Goal: Complete application form

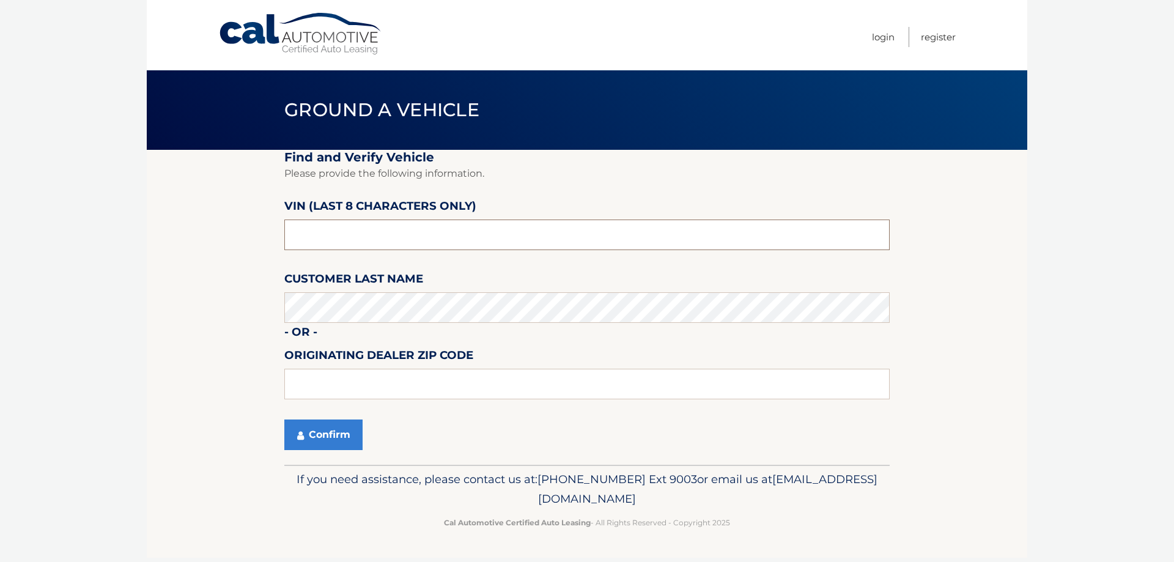
click at [354, 240] on input "text" at bounding box center [586, 234] width 605 height 31
click at [353, 240] on input "text" at bounding box center [586, 234] width 605 height 31
type input "NM094108"
click at [340, 377] on input "text" at bounding box center [586, 384] width 605 height 31
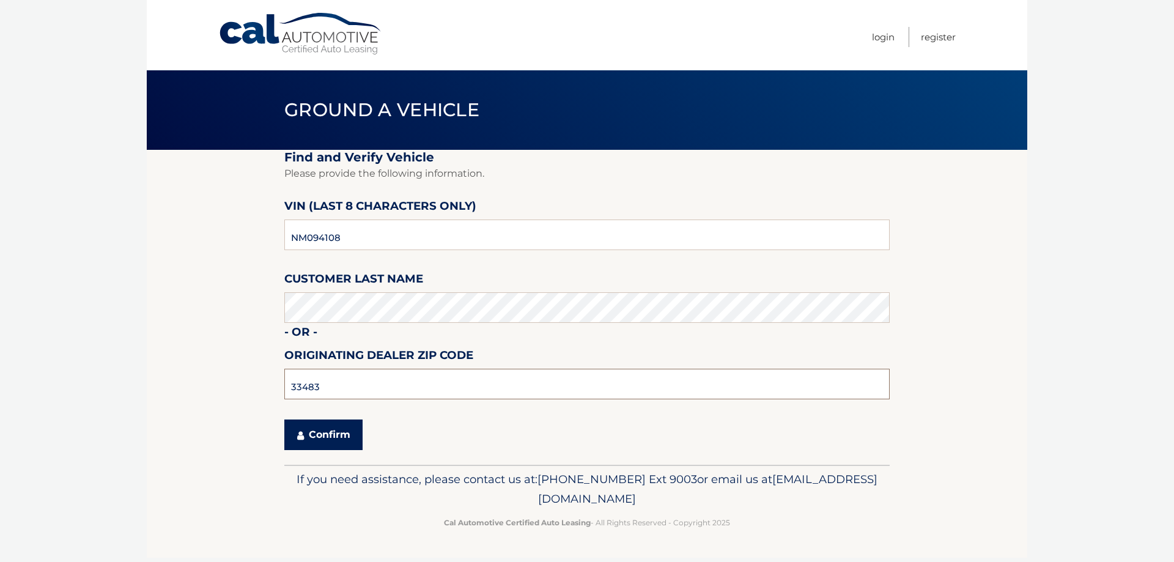
type input "33483"
click at [332, 430] on button "Confirm" at bounding box center [323, 434] width 78 height 31
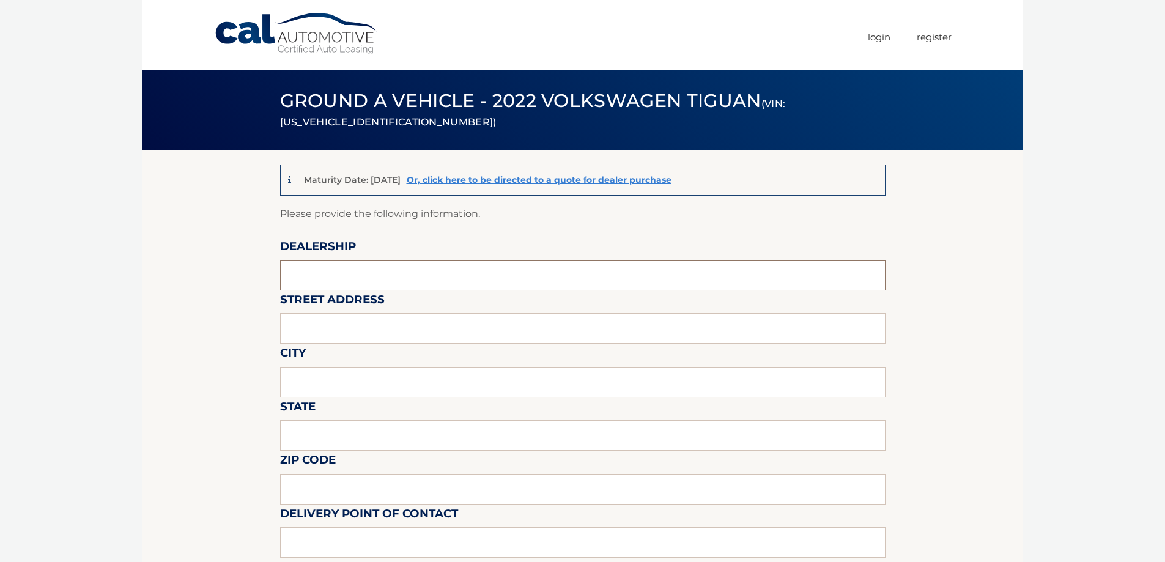
click at [353, 278] on input "text" at bounding box center [582, 275] width 605 height 31
type input "[PERSON_NAME] VW"
click at [362, 333] on input "text" at bounding box center [582, 328] width 605 height 31
type input "[STREET_ADDRESS]"
click at [367, 384] on input "text" at bounding box center [582, 382] width 605 height 31
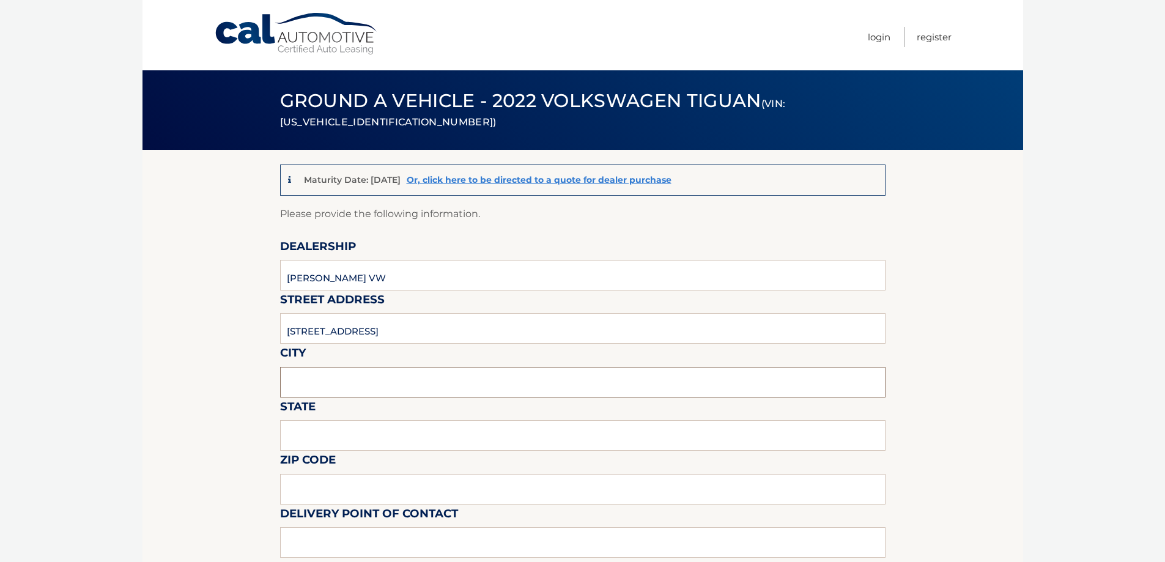
type input "[PERSON_NAME]"
click at [352, 438] on input "text" at bounding box center [582, 435] width 605 height 31
type input "FL"
click at [355, 488] on input "text" at bounding box center [582, 489] width 605 height 31
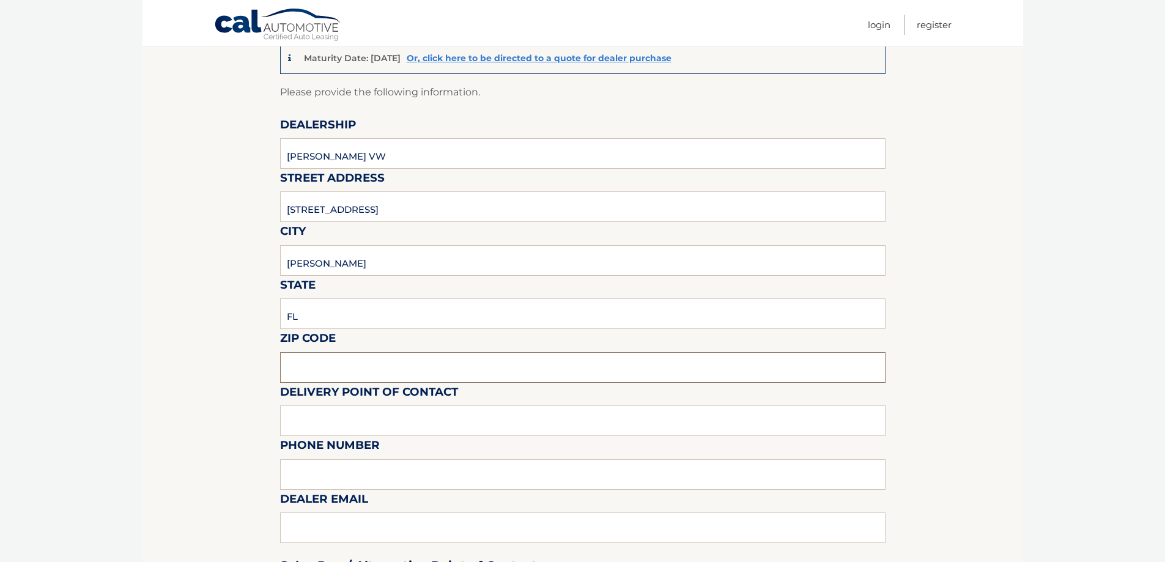
scroll to position [122, 0]
click at [365, 364] on input "text" at bounding box center [582, 367] width 605 height 31
type input "34994"
click at [361, 424] on input "text" at bounding box center [582, 420] width 605 height 31
type input "[PERSON_NAME]/[PERSON_NAME]"
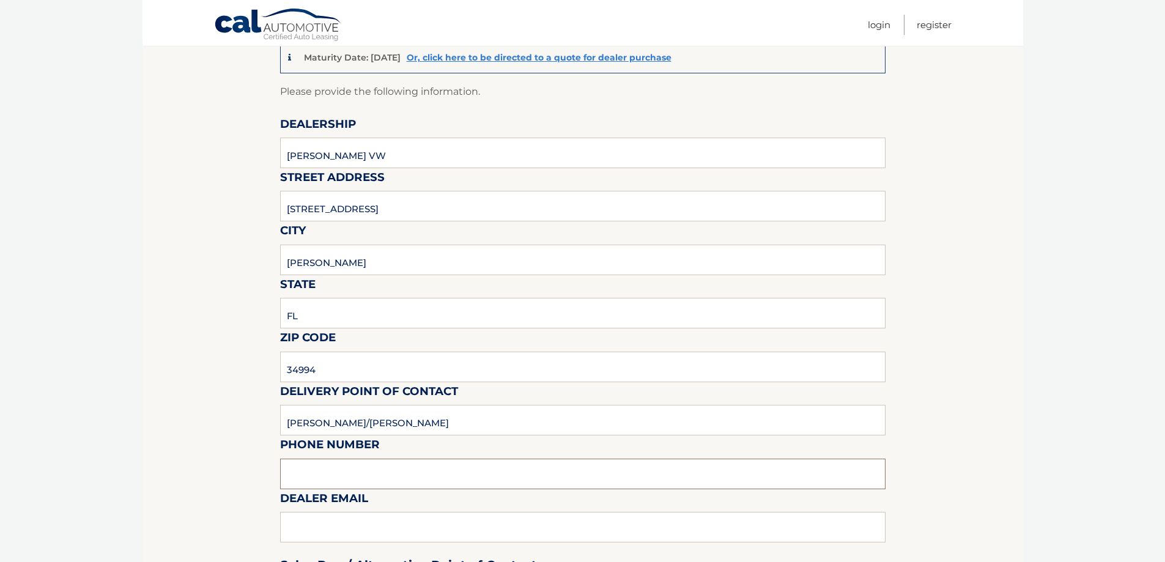
click at [356, 468] on input "text" at bounding box center [582, 474] width 605 height 31
type input "7722187007"
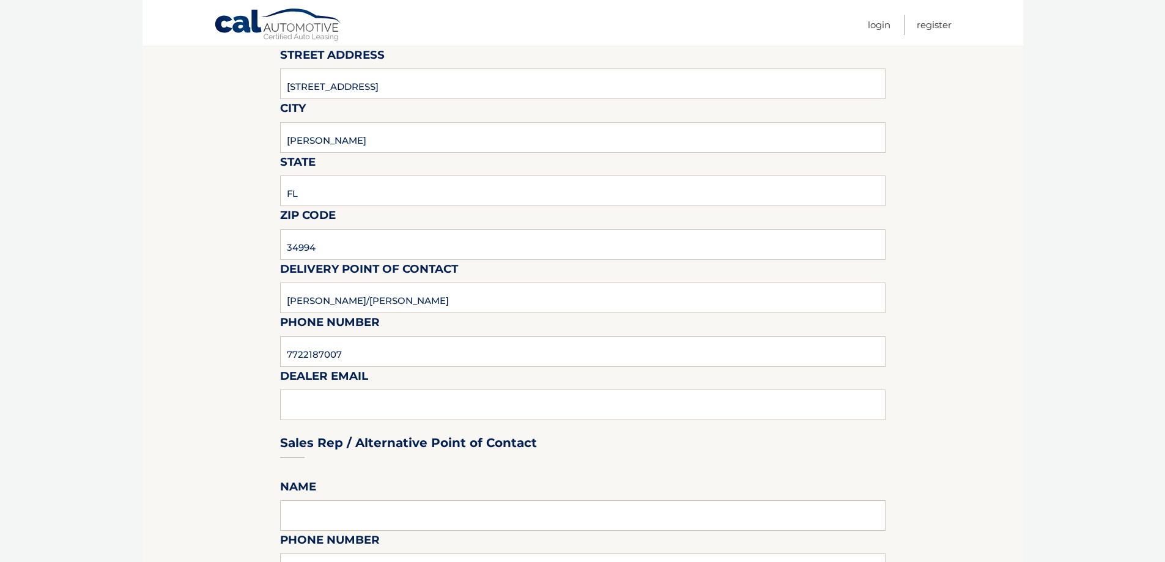
click at [359, 410] on div "Sales Rep / Alternative Point of Contact" at bounding box center [582, 420] width 605 height 86
click at [362, 399] on div "Sales Rep / Alternative Point of Contact" at bounding box center [582, 420] width 605 height 86
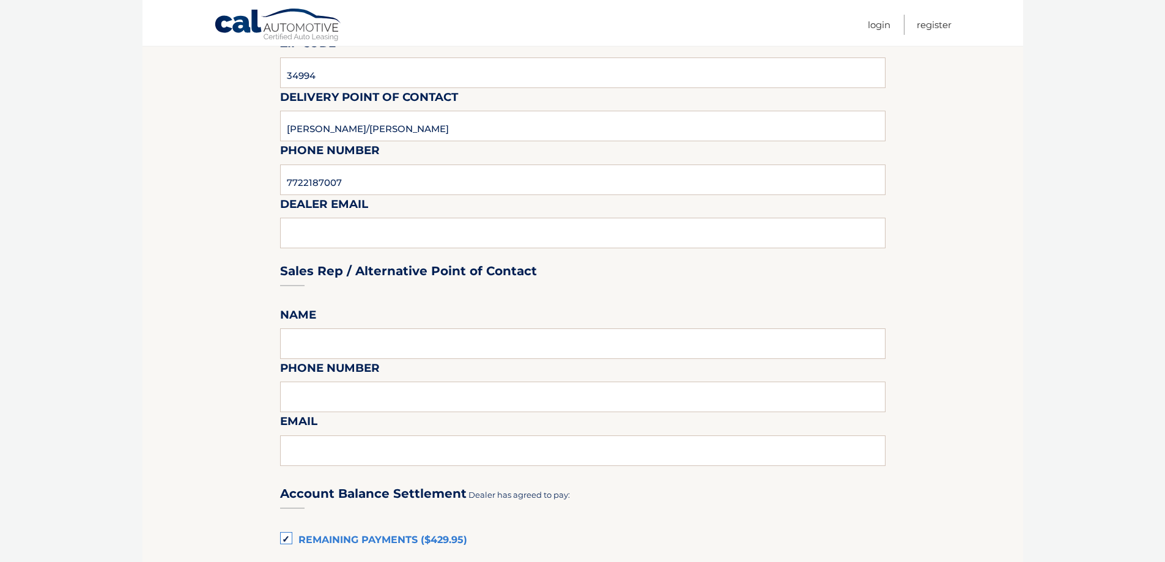
scroll to position [489, 0]
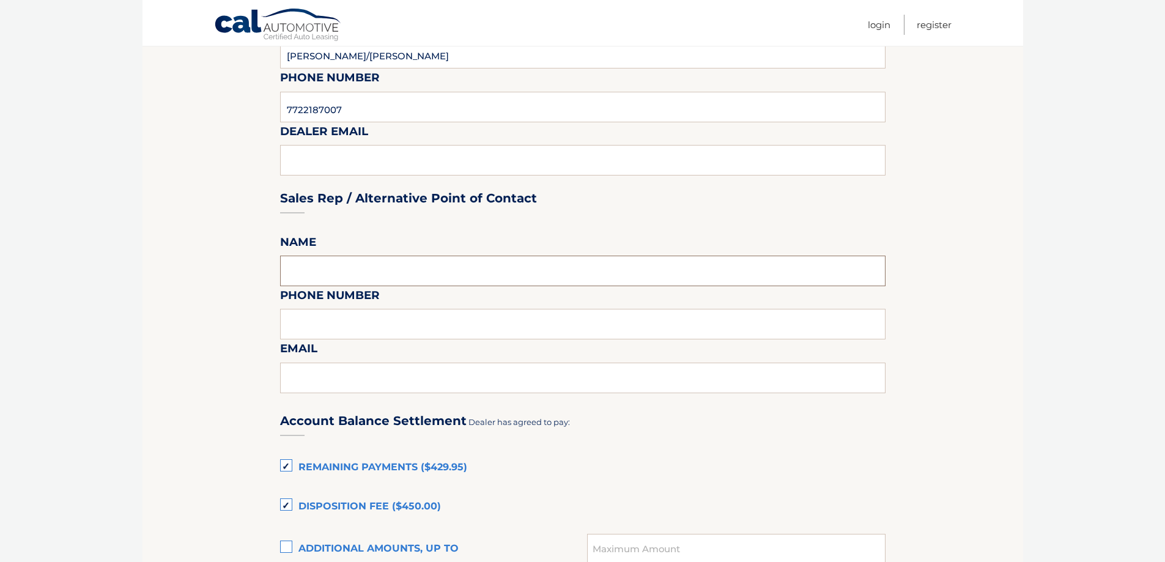
click at [335, 273] on input "text" at bounding box center [582, 271] width 605 height 31
type input "[PERSON_NAME] OR [PERSON_NAME] AT [PERSON_NAME] VW"
click at [330, 328] on input "text" at bounding box center [582, 324] width 605 height 31
type input "7722187007"
click at [376, 379] on input "text" at bounding box center [582, 378] width 605 height 31
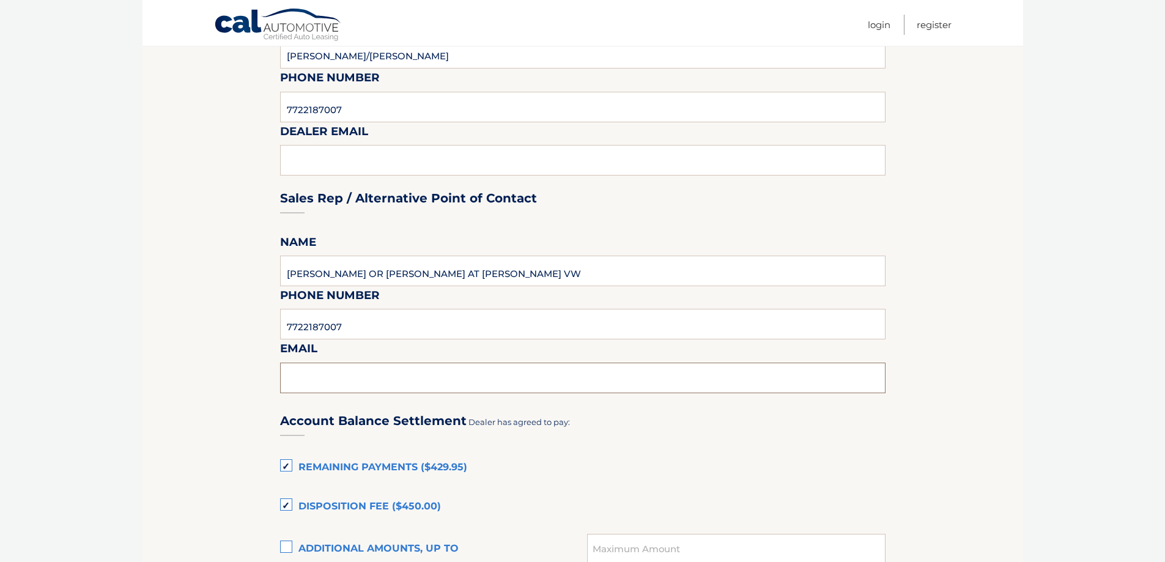
type input "[EMAIL_ADDRESS][DOMAIN_NAME]"
click at [654, 427] on div "Account Balance Settlement Dealer has agreed to pay:" at bounding box center [582, 419] width 605 height 43
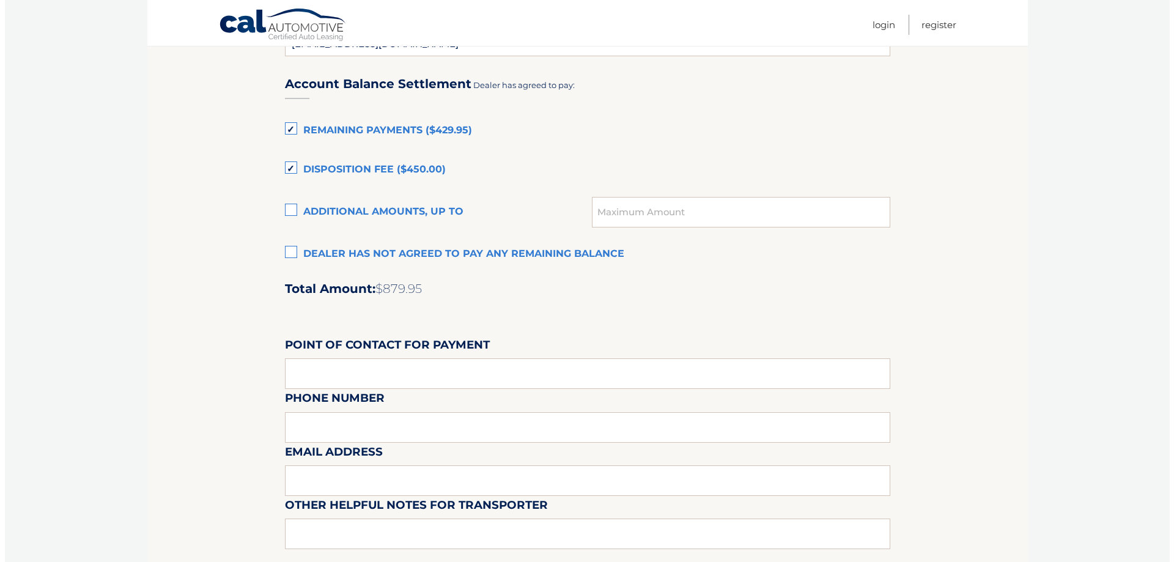
scroll to position [1020, 0]
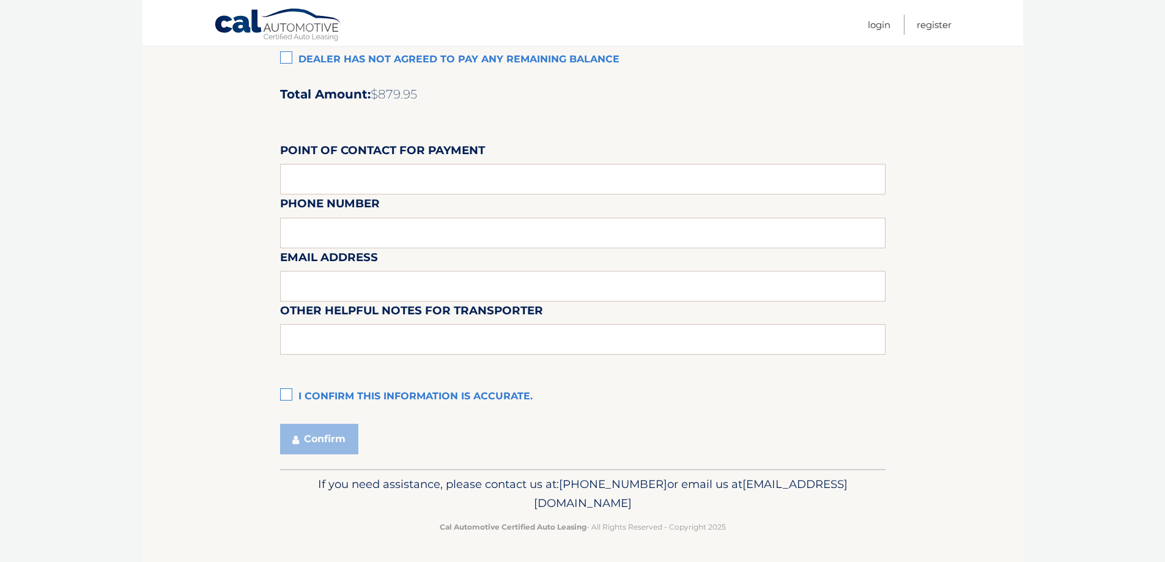
click at [289, 391] on label "I confirm this information is accurate." at bounding box center [582, 397] width 605 height 24
click at [0, 0] on input "I confirm this information is accurate." at bounding box center [0, 0] width 0 height 0
click at [314, 439] on button "Confirm" at bounding box center [319, 439] width 78 height 31
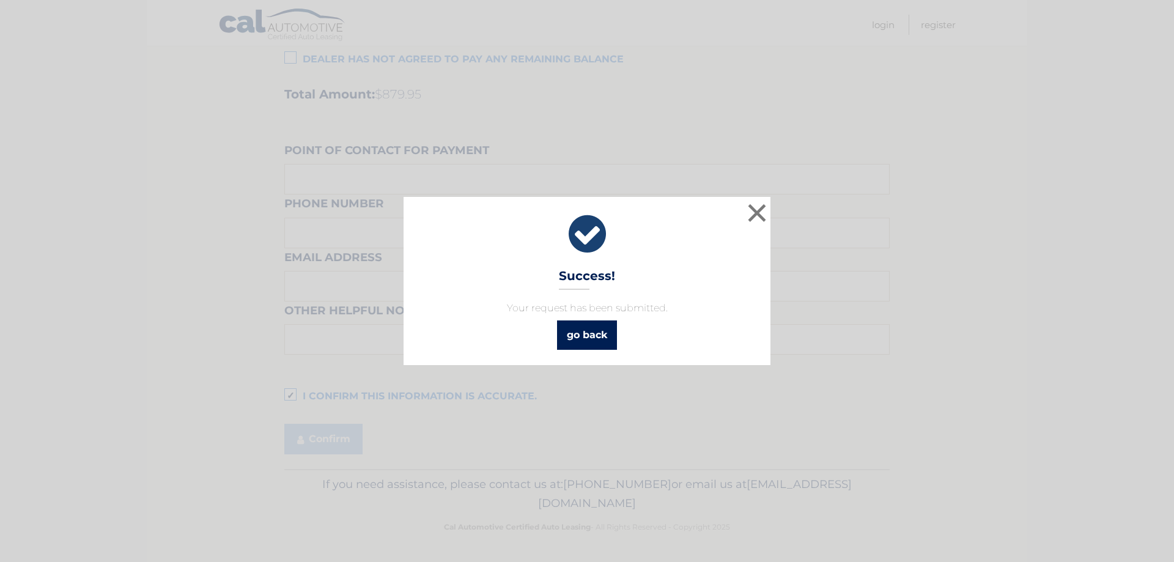
click at [590, 340] on link "go back" at bounding box center [587, 334] width 60 height 29
